Goal: Information Seeking & Learning: Learn about a topic

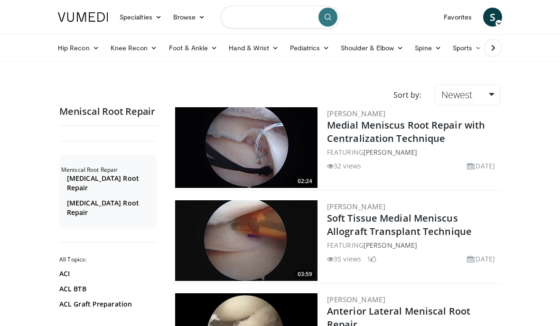
click at [290, 14] on input "Search topics, interventions" at bounding box center [280, 17] width 119 height 23
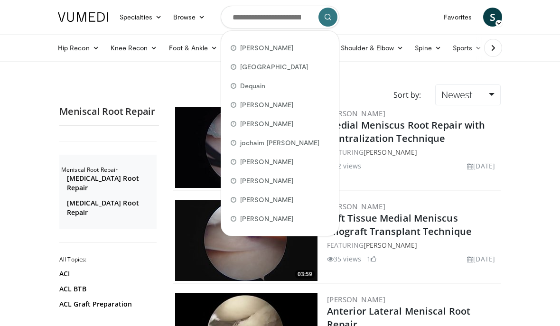
click at [299, 44] on div "[PERSON_NAME]" at bounding box center [280, 47] width 110 height 19
type input "**********"
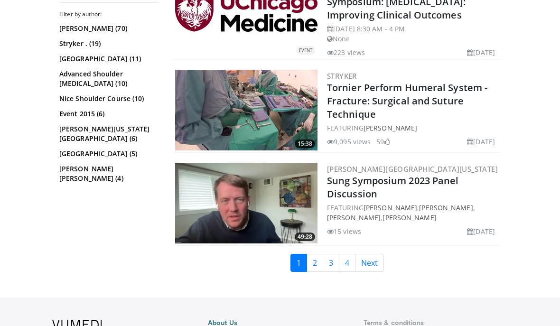
scroll to position [2469, 0]
click at [316, 255] on link "2" at bounding box center [315, 264] width 17 height 18
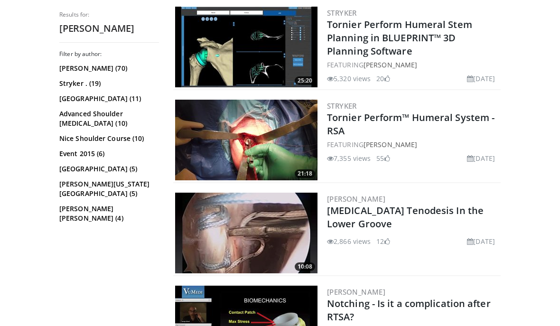
scroll to position [1765, 0]
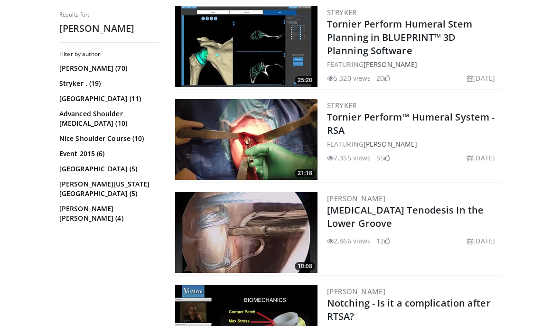
click at [420, 204] on link "Biceps Tenodesis In the Lower Groove" at bounding box center [405, 217] width 157 height 26
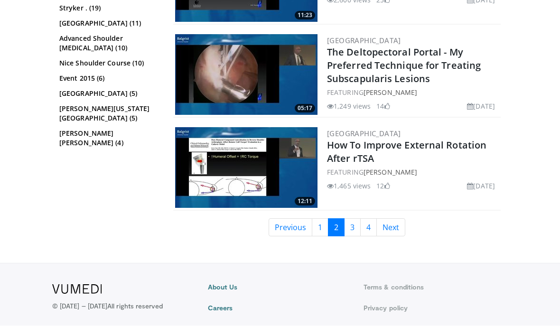
scroll to position [2295, 0]
click at [317, 219] on link "1" at bounding box center [320, 228] width 17 height 18
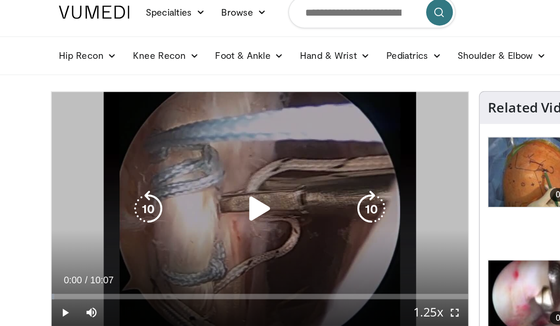
click at [187, 149] on icon "Video Player" at bounding box center [200, 156] width 27 height 27
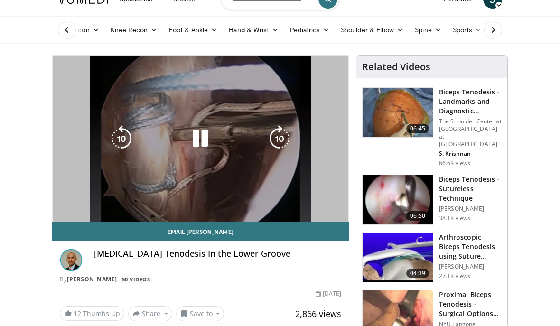
scroll to position [17, 0]
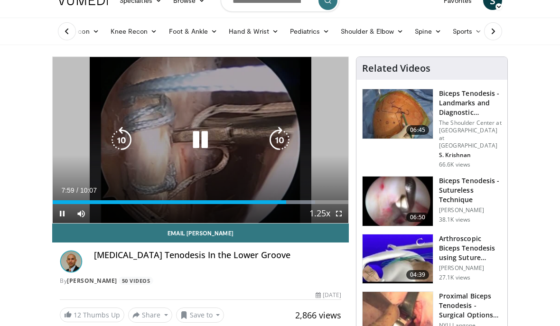
click at [206, 142] on icon "Video Player" at bounding box center [200, 140] width 27 height 27
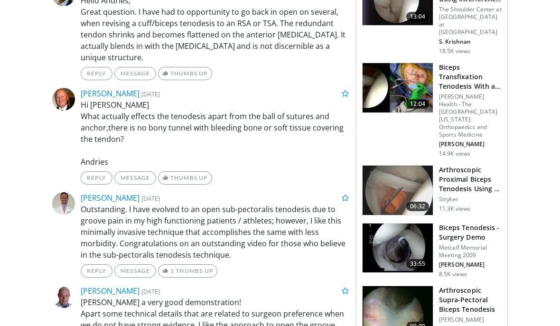
scroll to position [439, 0]
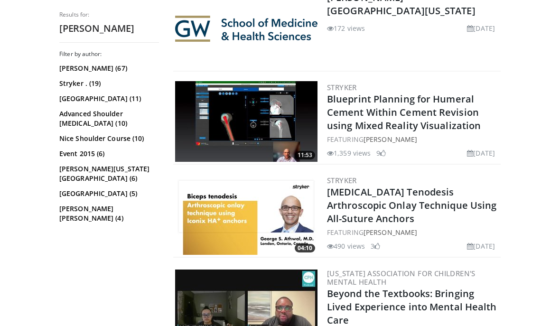
scroll to position [1204, 0]
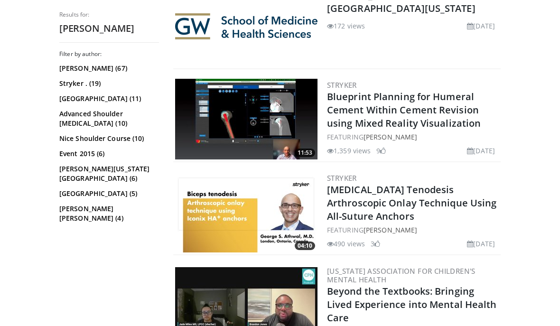
click at [465, 183] on link "[MEDICAL_DATA] Tenodesis Arthroscopic Onlay Technique Using All-Suture Anchors" at bounding box center [412, 202] width 170 height 39
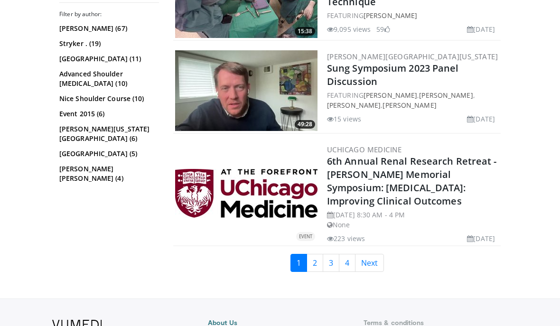
scroll to position [2469, 0]
click at [330, 255] on link "3" at bounding box center [331, 264] width 17 height 18
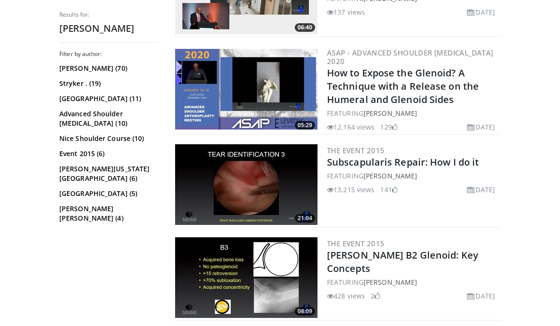
scroll to position [1866, 0]
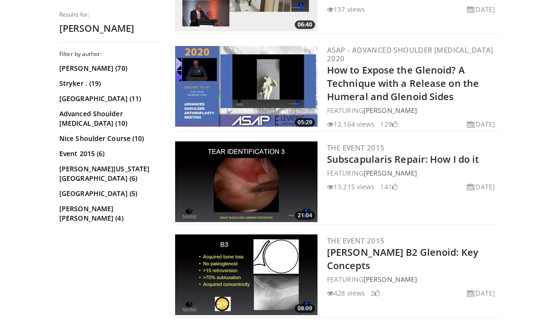
click at [442, 153] on link "Subscapularis Repair: How I do it" at bounding box center [403, 159] width 152 height 13
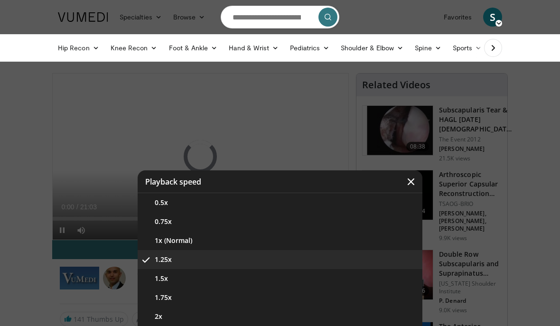
click at [380, 300] on button "1.75x" at bounding box center [280, 297] width 285 height 19
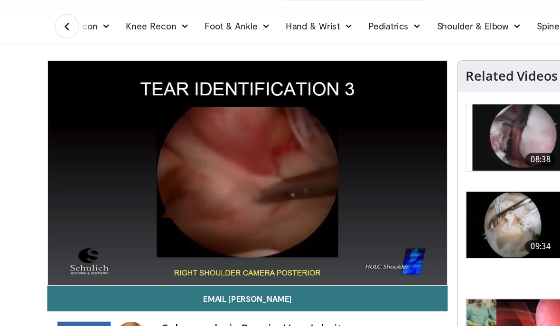
scroll to position [12, 0]
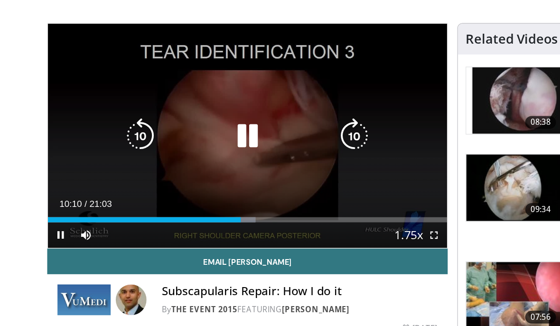
click at [53, 125] on div "10 seconds Tap to unmute" at bounding box center [201, 117] width 296 height 166
click at [266, 104] on icon "Video Player" at bounding box center [279, 117] width 27 height 27
click at [108, 104] on icon "Video Player" at bounding box center [121, 117] width 27 height 27
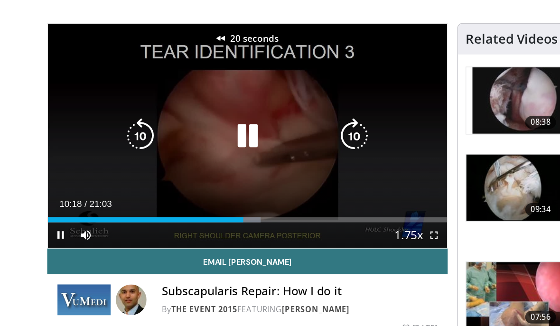
click at [108, 104] on icon "Video Player" at bounding box center [121, 117] width 27 height 27
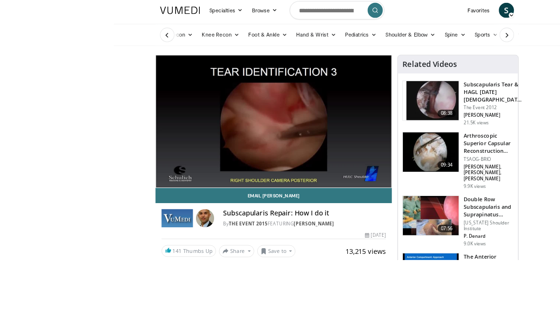
scroll to position [0, 0]
